Goal: Task Accomplishment & Management: Manage account settings

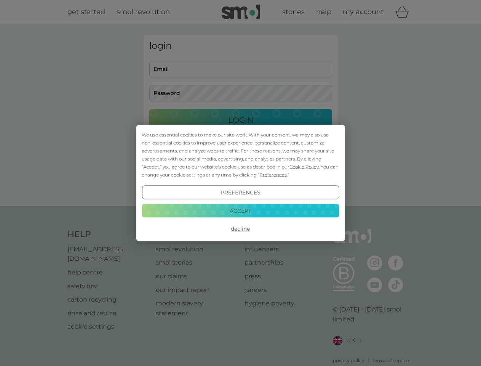
click at [305, 167] on span "Cookie Policy" at bounding box center [304, 167] width 29 height 6
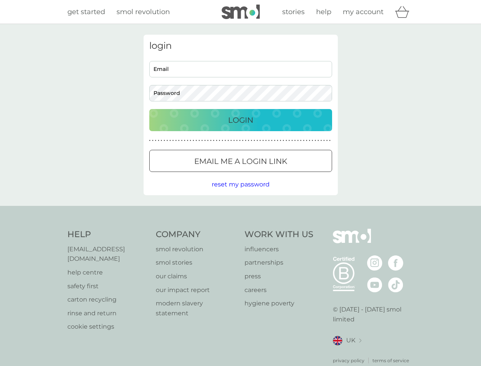
click at [273, 175] on div "login Email Password Login ● ● ● ● ● ● ● ● ● ● ● ● ● ● ● ● ● ● ● ● ● ● ● ● ● ● …" at bounding box center [241, 115] width 194 height 160
click at [241, 192] on div "login Email Password Login ● ● ● ● ● ● ● ● ● ● ● ● ● ● ● ● ● ● ● ● ● ● ● ● ● ● …" at bounding box center [241, 115] width 194 height 160
click at [241, 229] on div "Help [EMAIL_ADDRESS][DOMAIN_NAME] help centre safety first carton recycling rin…" at bounding box center [240, 296] width 347 height 135
click at [241, 210] on div "Help [EMAIL_ADDRESS][DOMAIN_NAME] help centre safety first carton recycling rin…" at bounding box center [240, 296] width 481 height 181
